Goal: Complete application form

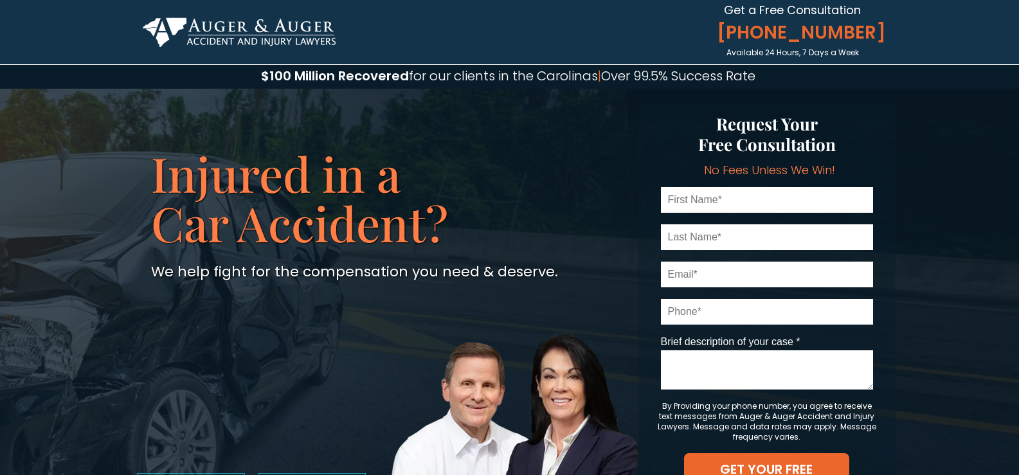
click at [714, 206] on input "text" at bounding box center [767, 200] width 212 height 26
type input "[PERSON_NAME]"
type input "[EMAIL_ADDRESS][DOMAIN_NAME]"
type input "7048197254"
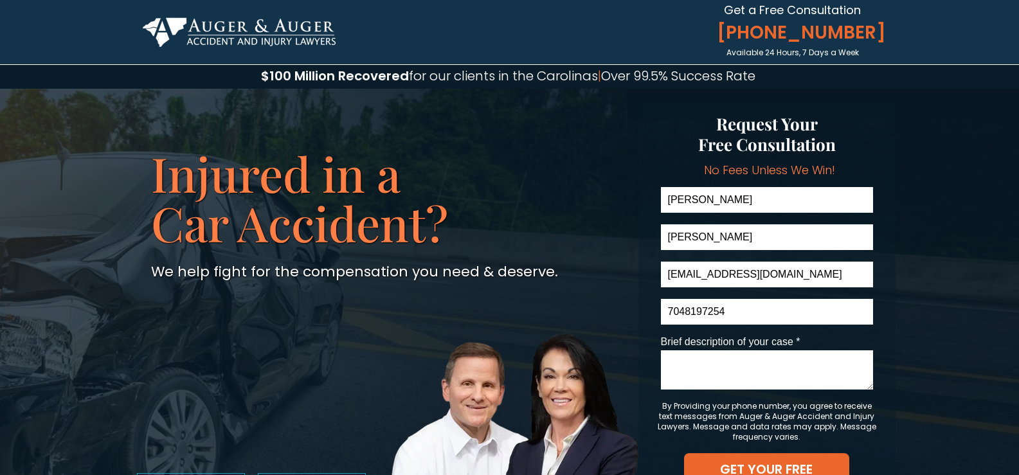
click at [695, 378] on textarea "Brief description of your case *" at bounding box center [767, 369] width 212 height 39
click at [759, 370] on textarea "Rear ended by unlicesned" at bounding box center [767, 369] width 212 height 39
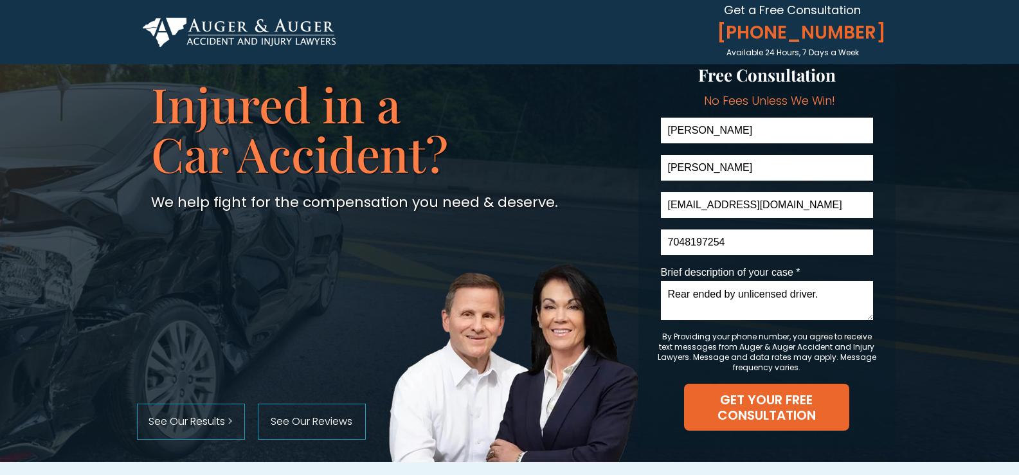
scroll to position [103, 0]
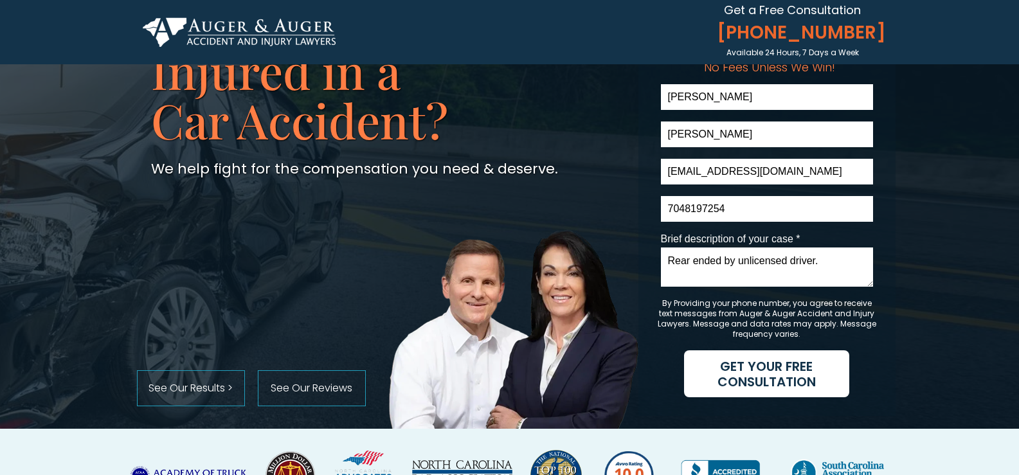
type textarea "Rear ended by unlicensed driver."
click at [756, 367] on span "GET YOUR FREE CONSULTATION" at bounding box center [766, 374] width 165 height 31
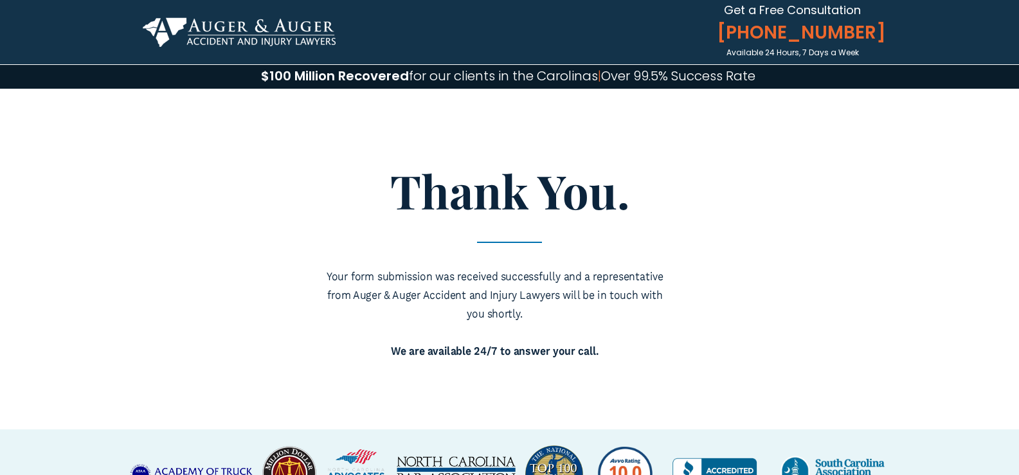
scroll to position [26, 0]
